Goal: Information Seeking & Learning: Learn about a topic

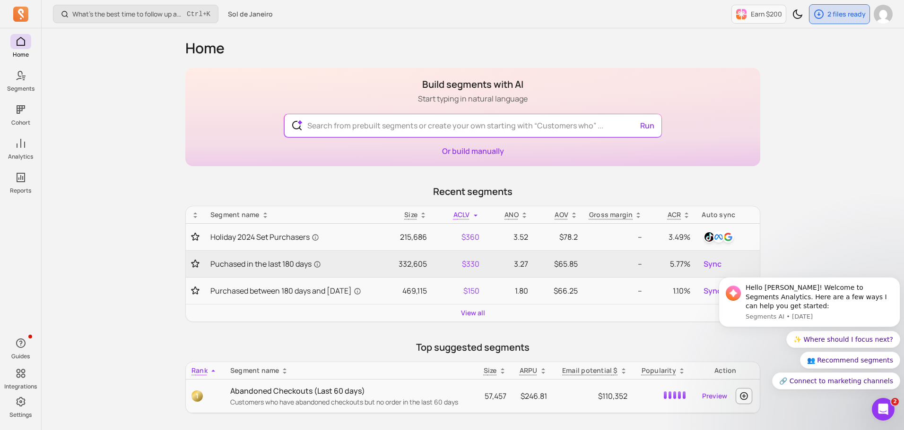
click at [105, 151] on div "What’s the best time to follow up after a first order? Ctrl + K Sol de Janeiro …" at bounding box center [473, 377] width 862 height 755
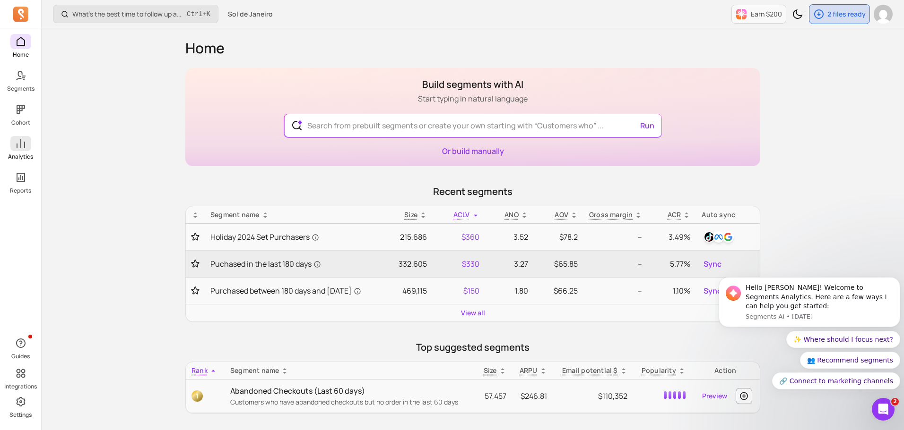
click at [21, 144] on icon at bounding box center [20, 143] width 11 height 11
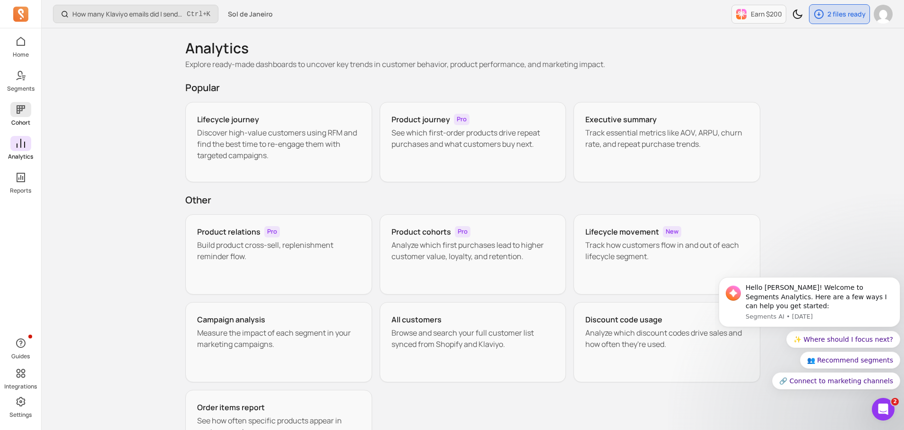
click at [26, 115] on span at bounding box center [20, 109] width 21 height 15
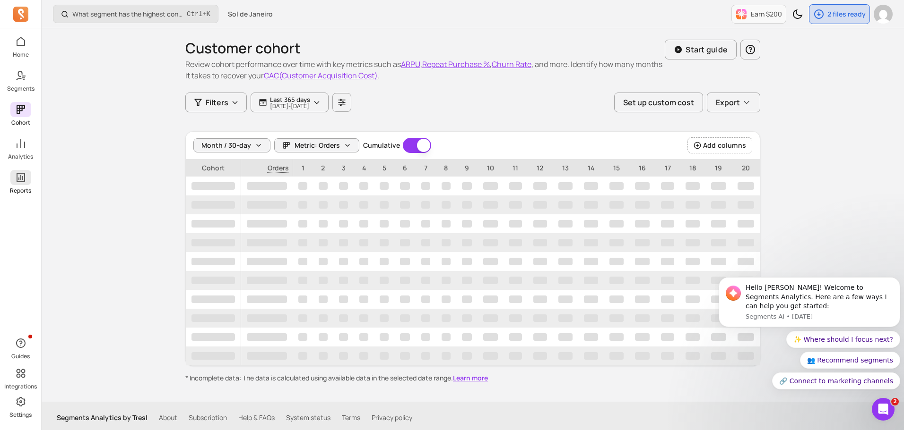
click at [28, 188] on p "Reports" at bounding box center [20, 191] width 21 height 8
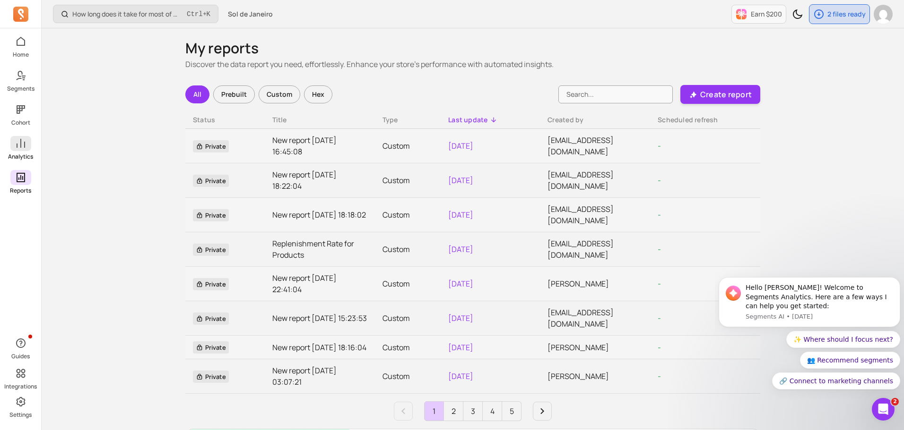
click at [22, 146] on icon at bounding box center [20, 143] width 11 height 11
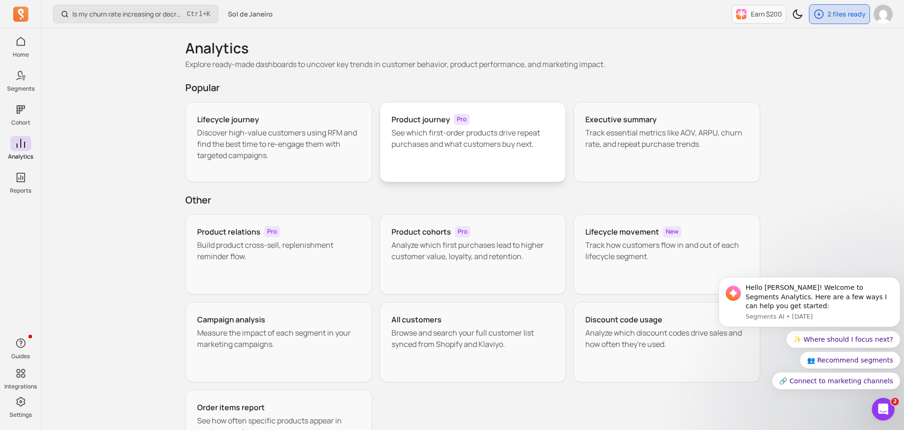
click at [449, 132] on p "See which first-order products drive repeat purchases and what customers buy ne…" at bounding box center [472, 138] width 163 height 23
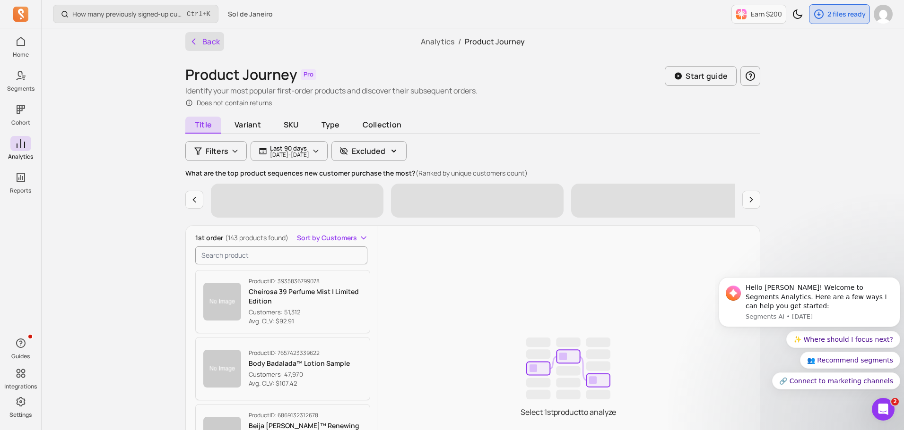
click at [218, 42] on button "Back" at bounding box center [204, 41] width 39 height 19
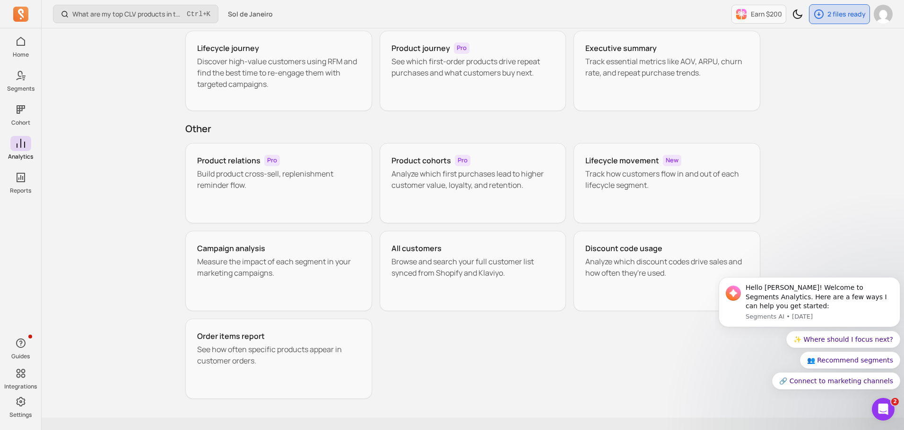
scroll to position [91, 0]
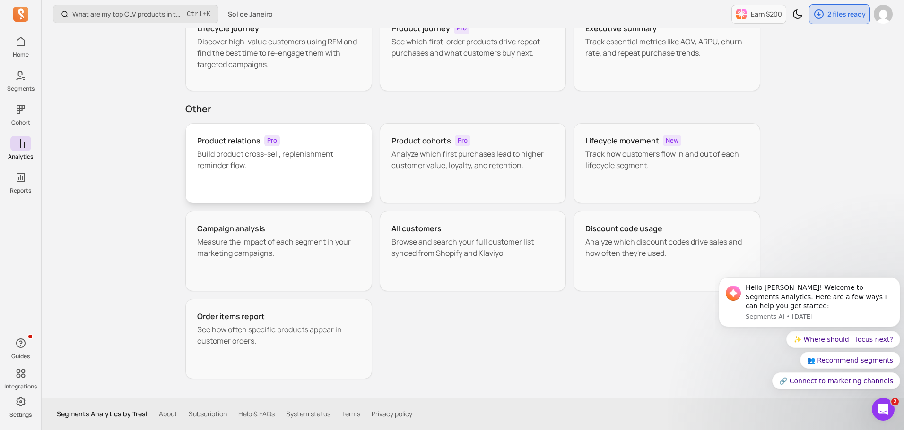
click at [250, 159] on p "Build product cross-sell, replenishment reminder flow." at bounding box center [278, 159] width 163 height 23
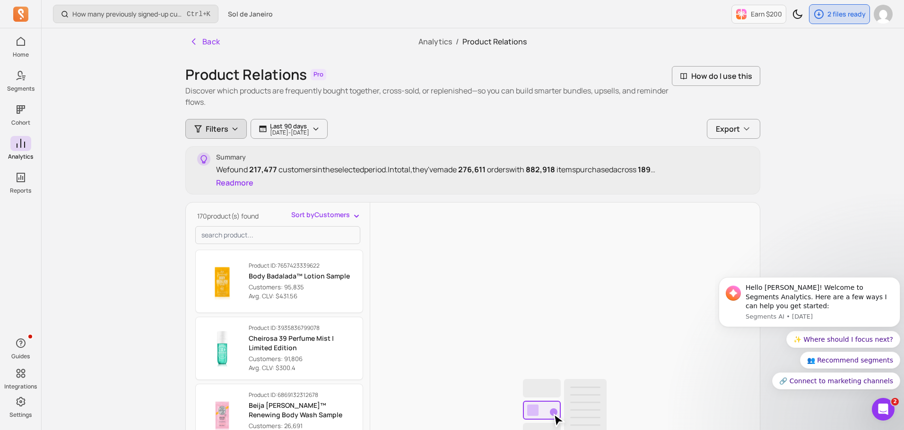
click at [231, 129] on icon "button" at bounding box center [235, 129] width 8 height 8
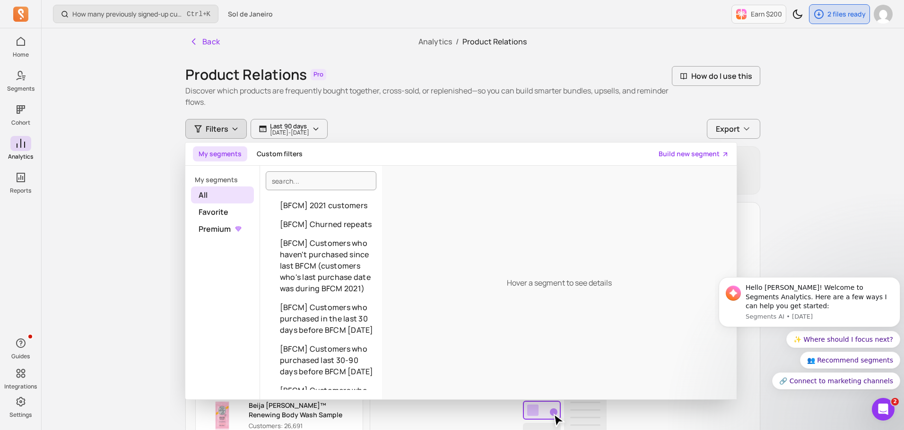
click at [424, 125] on div "Filters My segments Custom filters Build new segment My segments All Favorite P…" at bounding box center [472, 129] width 575 height 20
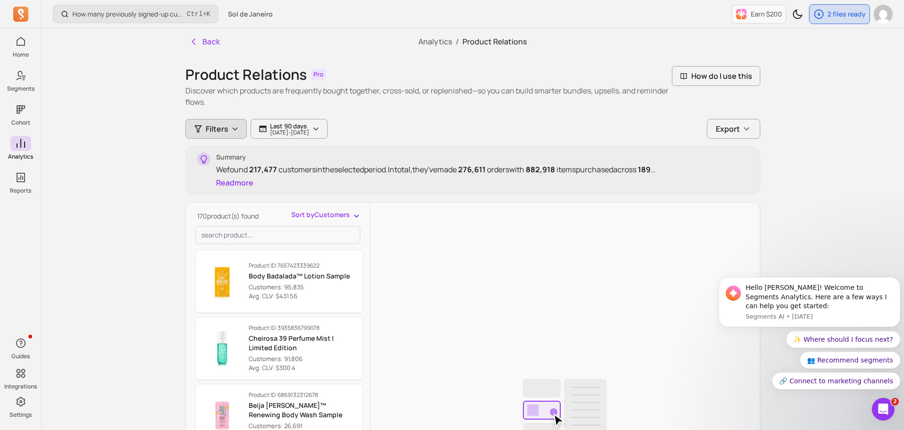
click at [207, 125] on span "Filters" at bounding box center [217, 128] width 23 height 11
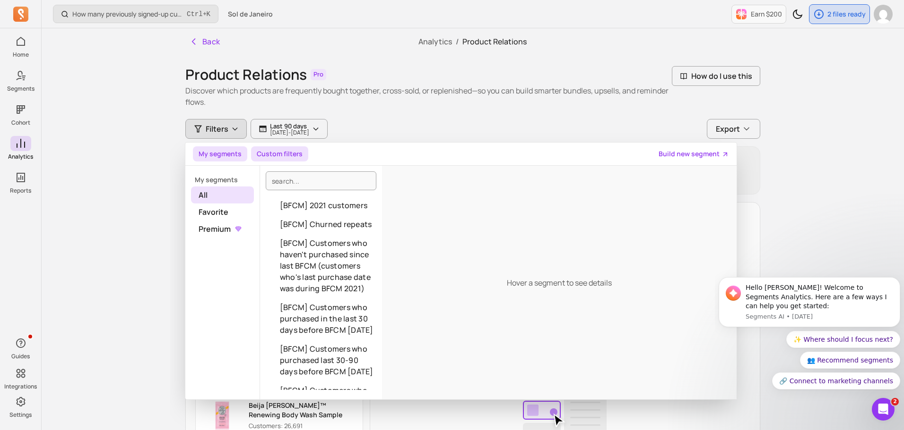
click at [275, 155] on button "Custom filters" at bounding box center [279, 153] width 57 height 15
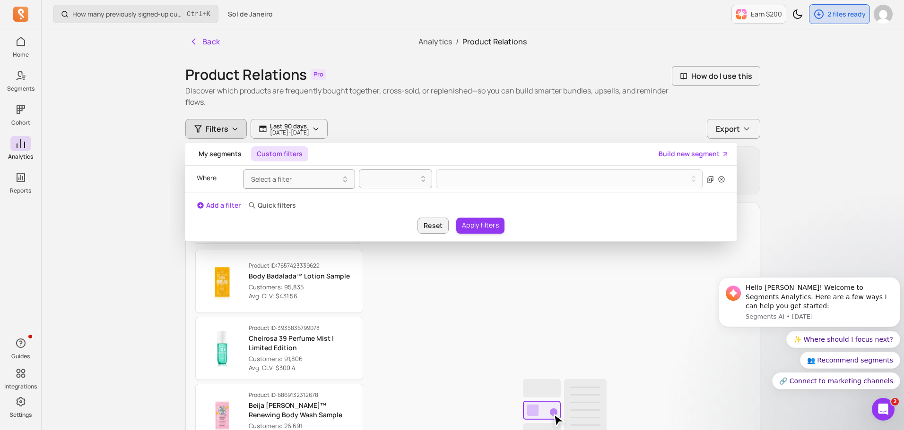
click at [148, 168] on div "How many previously signed-up customers placed their first order this period? C…" at bounding box center [473, 341] width 862 height 683
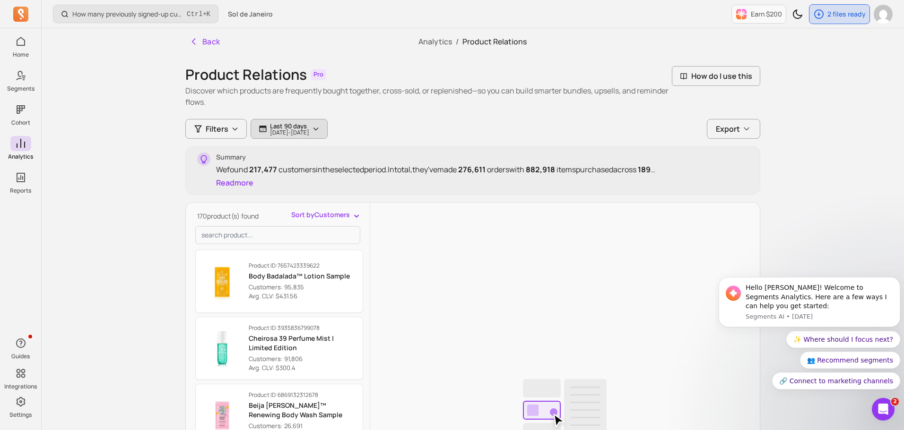
click at [309, 133] on p "[DATE] - [DATE]" at bounding box center [289, 133] width 39 height 6
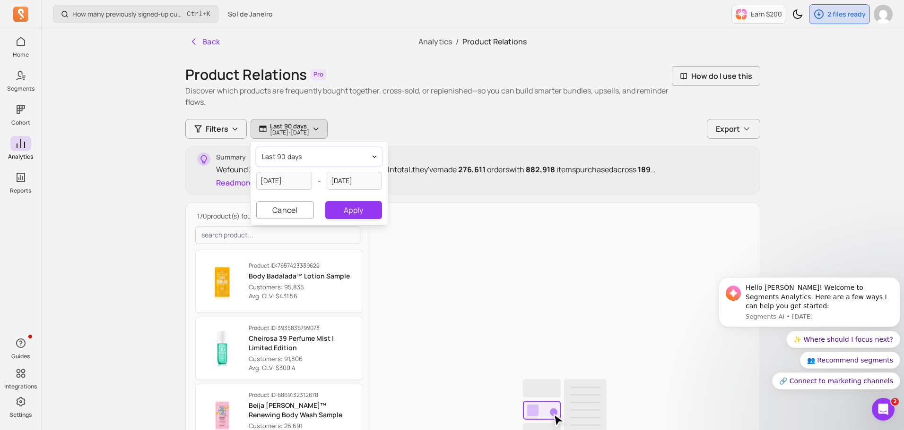
click at [339, 157] on button "last 90 days" at bounding box center [319, 156] width 126 height 19
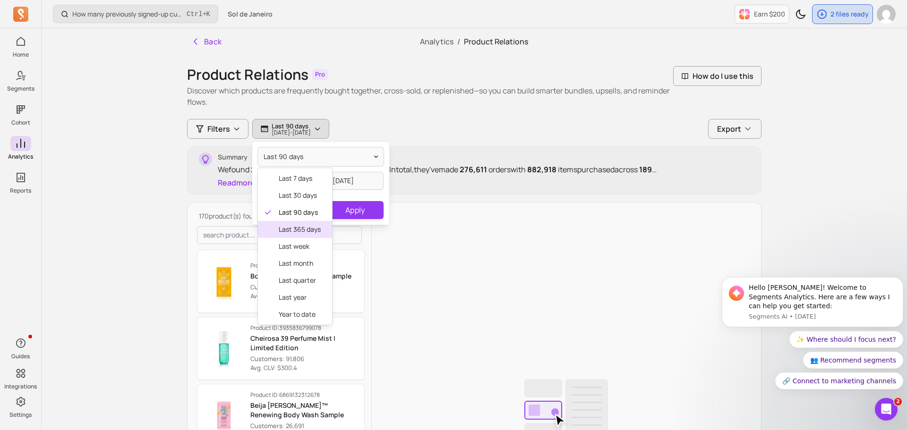
click at [295, 230] on span "last 365 days" at bounding box center [300, 229] width 42 height 9
type input "[DATE]"
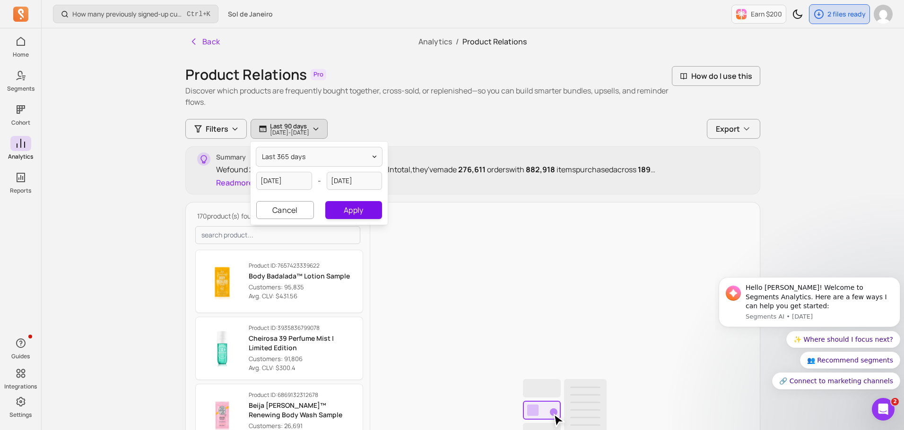
click at [337, 213] on button "Apply" at bounding box center [353, 210] width 57 height 18
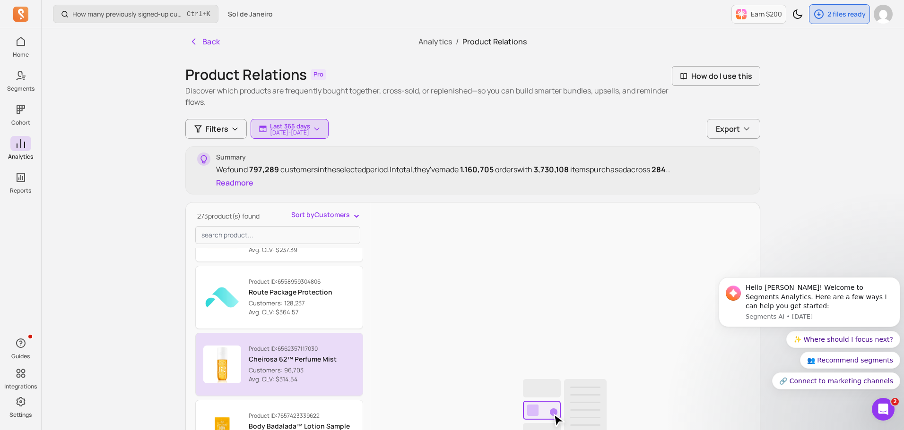
scroll to position [95, 0]
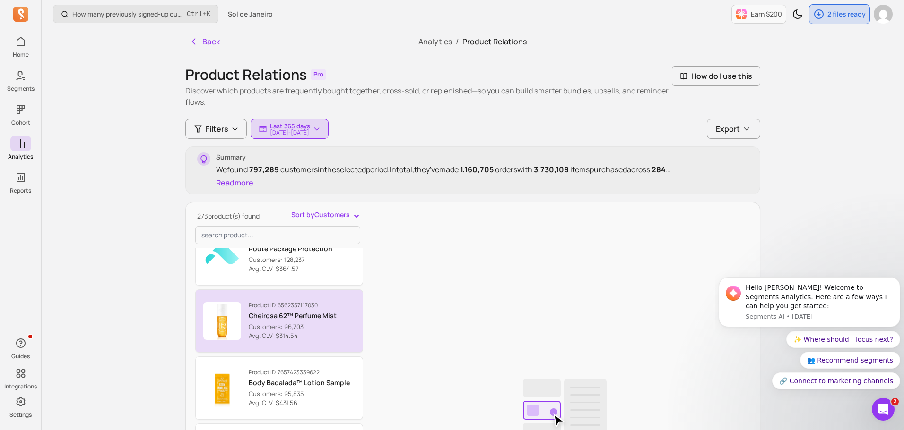
click at [274, 333] on p "Avg. CLV: $314.54" at bounding box center [293, 336] width 88 height 9
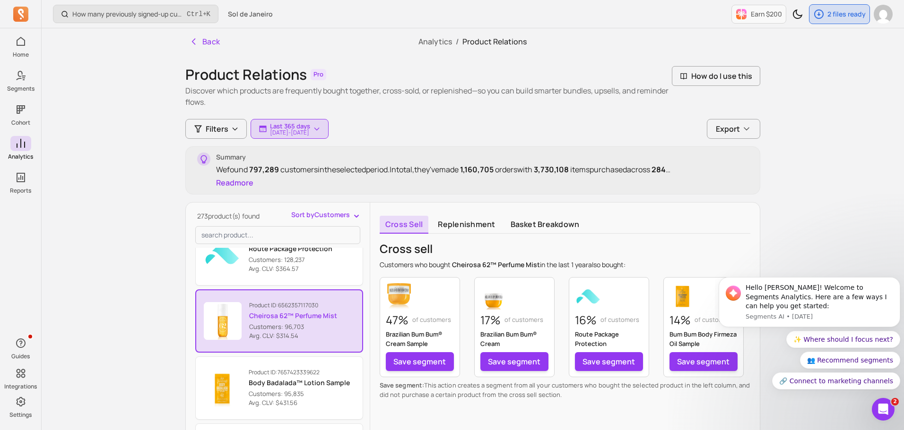
click at [117, 143] on div "How many previously signed-up customers placed their first order this period? C…" at bounding box center [473, 341] width 862 height 683
